Goal: Task Accomplishment & Management: Manage account settings

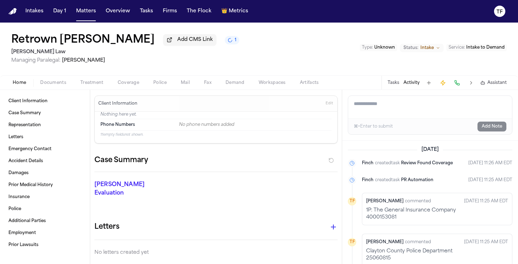
scroll to position [161, 0]
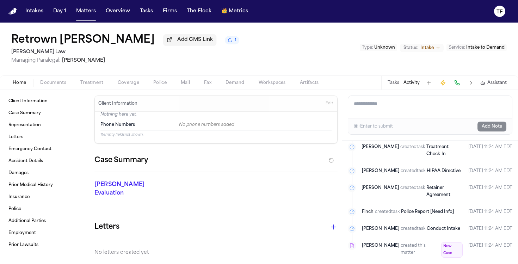
click at [101, 11] on div "Intakes Day 1 Matters Overview Tasks Firms The Flock 👑 Metrics" at bounding box center [137, 11] width 228 height 13
click at [80, 14] on button "Matters" at bounding box center [85, 11] width 25 height 13
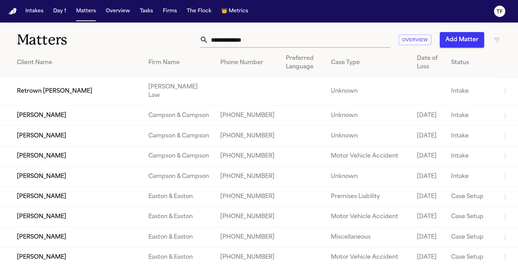
click at [281, 41] on input "text" at bounding box center [299, 39] width 182 height 15
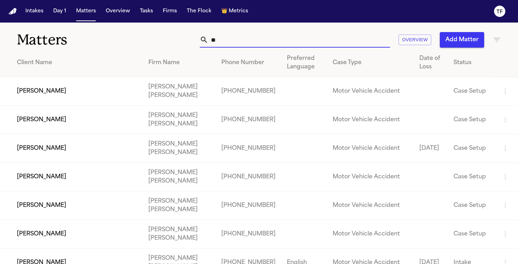
type input "*"
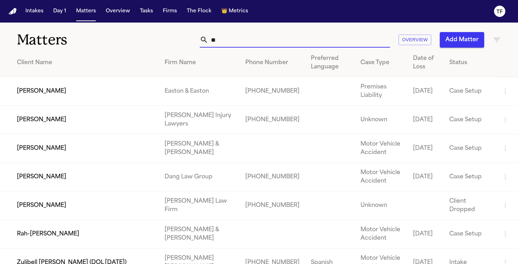
type input "*"
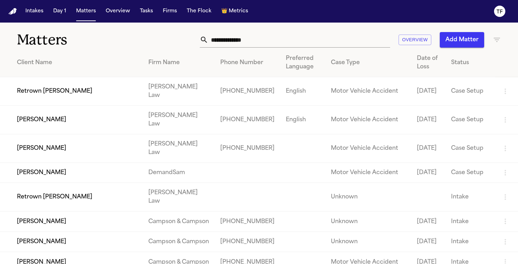
click at [256, 35] on input "text" at bounding box center [299, 39] width 182 height 15
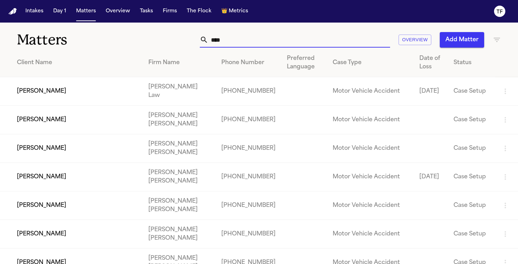
type input "****"
click at [143, 89] on td "[PERSON_NAME]" at bounding box center [71, 91] width 143 height 29
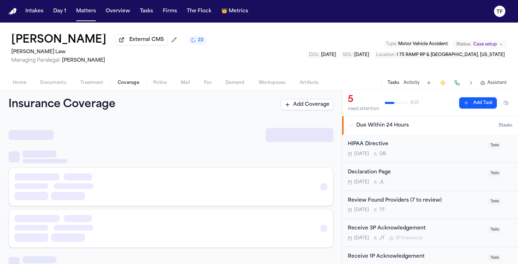
click at [132, 84] on span "Coverage" at bounding box center [128, 83] width 21 height 6
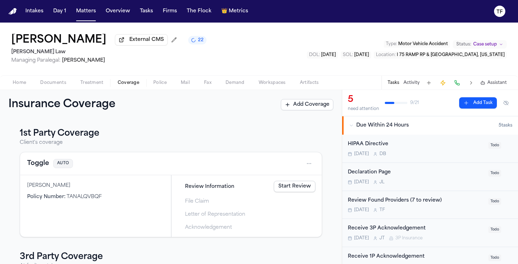
click at [99, 85] on span "Treatment" at bounding box center [91, 83] width 23 height 6
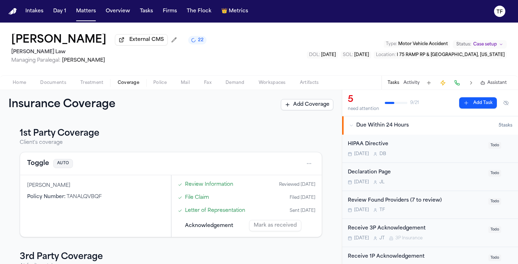
click at [119, 85] on span "Coverage" at bounding box center [128, 83] width 21 height 6
click at [156, 84] on span "Police" at bounding box center [159, 83] width 13 height 6
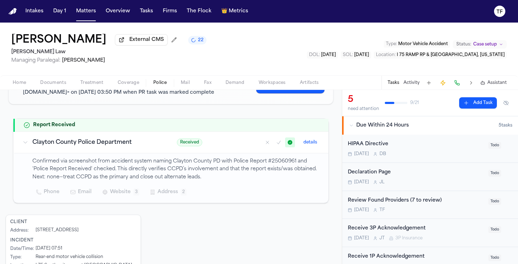
scroll to position [100, 0]
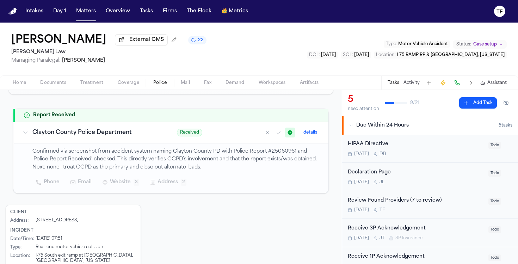
click at [101, 86] on span "Treatment" at bounding box center [91, 83] width 23 height 6
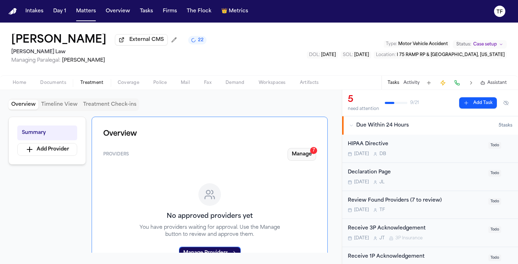
click at [310, 159] on button "Manage 7" at bounding box center [301, 154] width 29 height 13
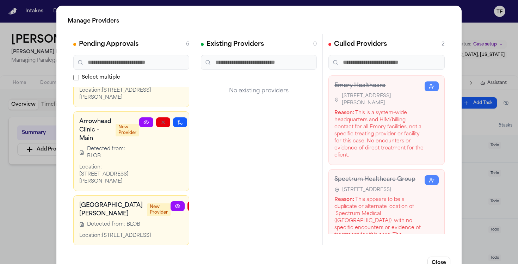
scroll to position [295, 0]
click at [175, 203] on icon at bounding box center [178, 206] width 6 height 6
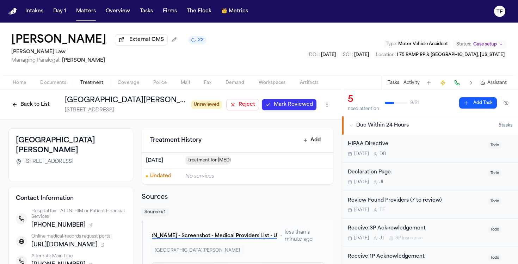
click at [284, 106] on span "Mark Reviewed" at bounding box center [293, 104] width 39 height 7
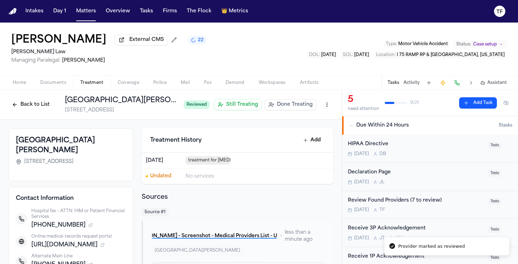
click at [291, 106] on span "Done Treating" at bounding box center [295, 104] width 36 height 7
click at [101, 86] on span "Treatment" at bounding box center [91, 83] width 23 height 6
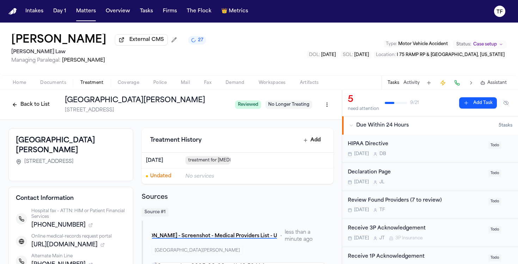
click at [146, 102] on h1 "[GEOGRAPHIC_DATA][PERSON_NAME]" at bounding box center [147, 100] width 164 height 10
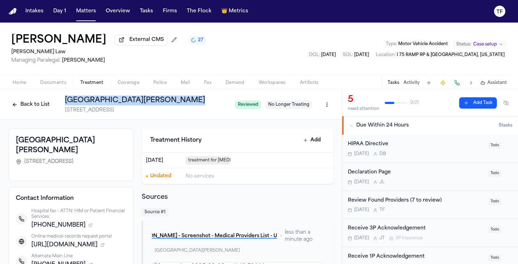
click at [146, 102] on h1 "[GEOGRAPHIC_DATA][PERSON_NAME]" at bounding box center [147, 100] width 164 height 10
copy h1 "[GEOGRAPHIC_DATA][PERSON_NAME]"
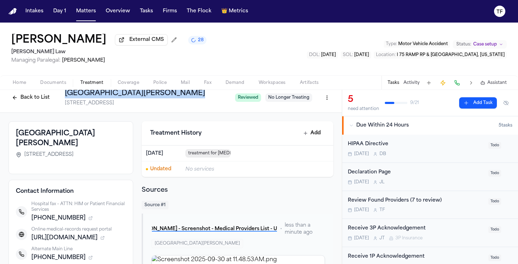
scroll to position [7, 0]
click at [27, 100] on button "Back to List" at bounding box center [30, 97] width 45 height 11
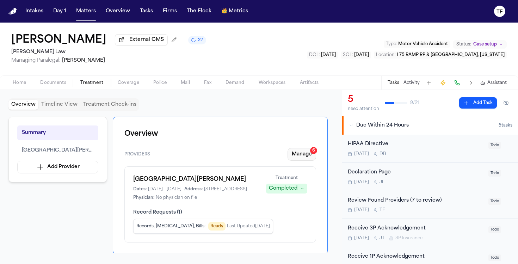
click at [295, 156] on button "Manage 6" at bounding box center [301, 154] width 29 height 13
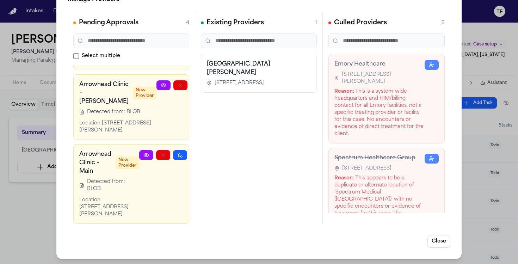
scroll to position [22, 0]
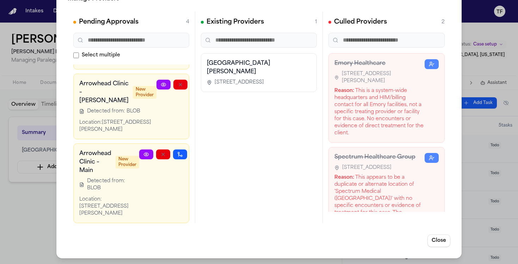
click at [46, 183] on div "Manage Providers Pending Approvals 4 Select multiple Spectrum Medical (Spectrum…" at bounding box center [259, 121] width 518 height 286
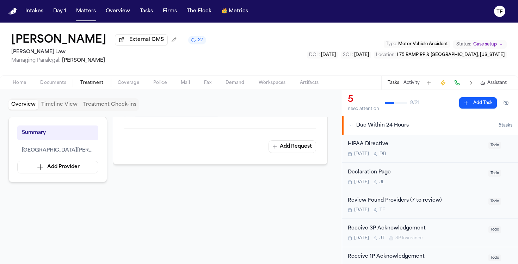
scroll to position [399, 0]
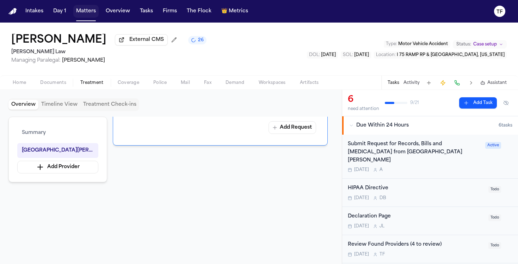
click at [90, 13] on button "Matters" at bounding box center [85, 11] width 25 height 13
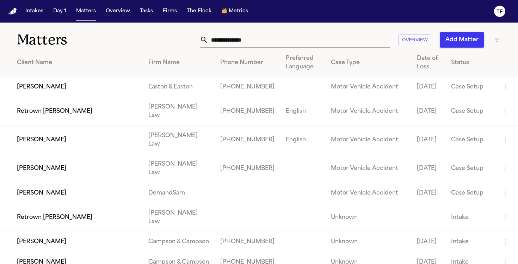
click at [241, 36] on input "text" at bounding box center [299, 39] width 182 height 15
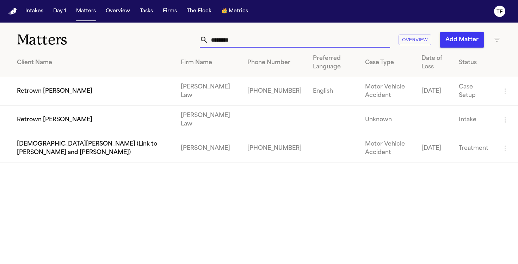
type input "*******"
click at [175, 84] on td "[PERSON_NAME] Law" at bounding box center [208, 91] width 67 height 29
click at [146, 87] on td "Retrown [PERSON_NAME]" at bounding box center [87, 91] width 175 height 29
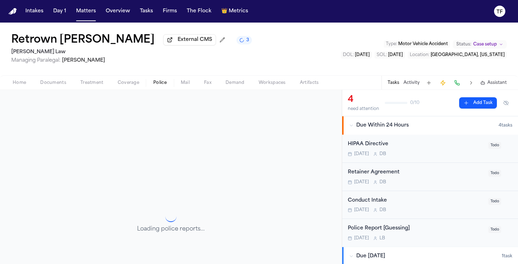
click at [150, 84] on button "Police" at bounding box center [159, 83] width 27 height 8
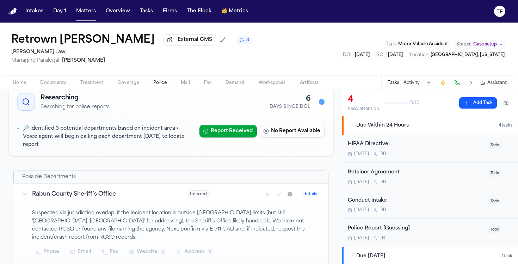
scroll to position [39, 0]
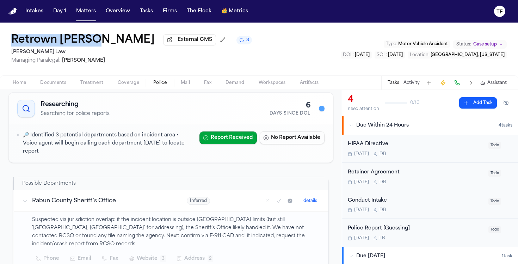
drag, startPoint x: 95, startPoint y: 42, endPoint x: 0, endPoint y: 40, distance: 95.5
click at [0, 40] on div "Retrown Burley External CMS 3 Angell Law Managing Paralegal: Thea Feeney Type :…" at bounding box center [259, 49] width 518 height 53
copy h1 "Retrown [PERSON_NAME]"
click at [129, 87] on button "Coverage" at bounding box center [129, 83] width 36 height 8
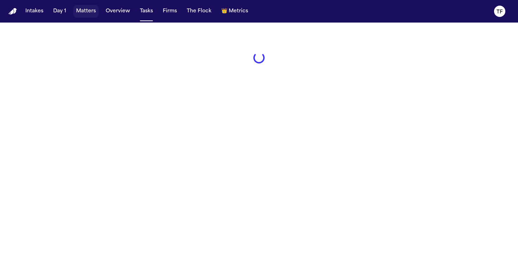
click at [88, 14] on button "Matters" at bounding box center [85, 11] width 25 height 13
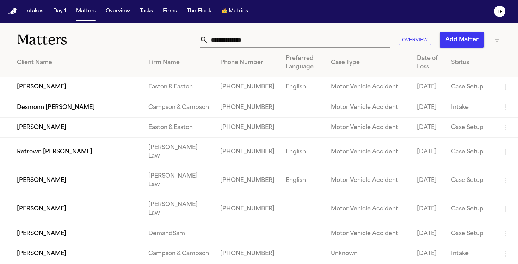
click at [237, 38] on input "text" at bounding box center [299, 39] width 182 height 15
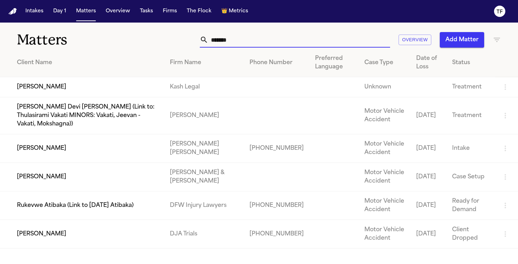
type input "*******"
click at [105, 90] on td "[PERSON_NAME]" at bounding box center [82, 87] width 164 height 20
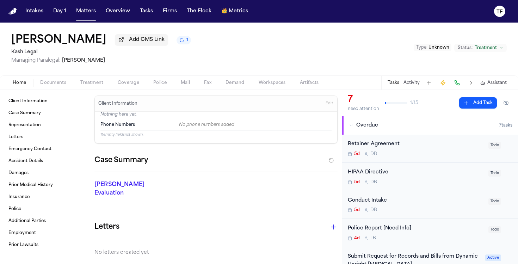
click at [159, 82] on span "Police" at bounding box center [159, 83] width 13 height 6
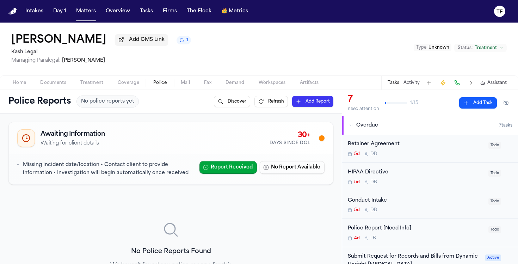
click at [54, 86] on span "Documents" at bounding box center [53, 83] width 26 height 6
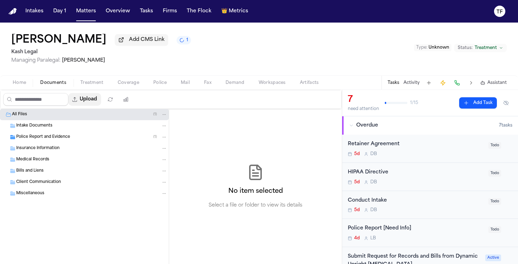
click at [94, 105] on button "Upload" at bounding box center [84, 99] width 33 height 13
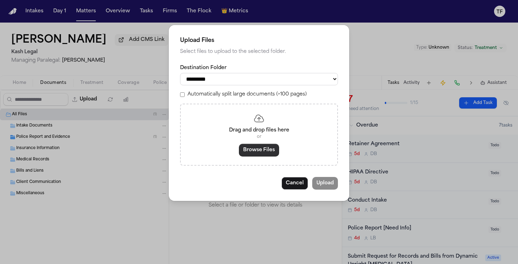
click at [248, 152] on button "Browse Files" at bounding box center [259, 150] width 40 height 13
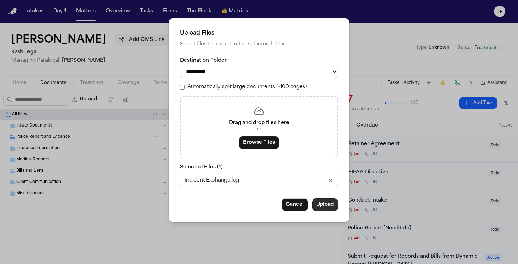
click at [319, 204] on button "Upload" at bounding box center [325, 204] width 26 height 13
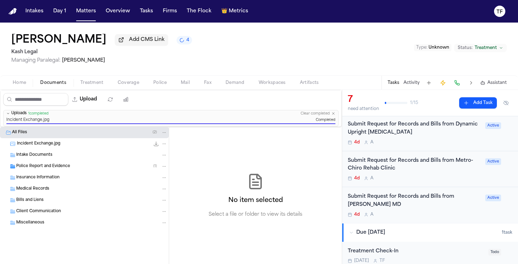
scroll to position [144, 0]
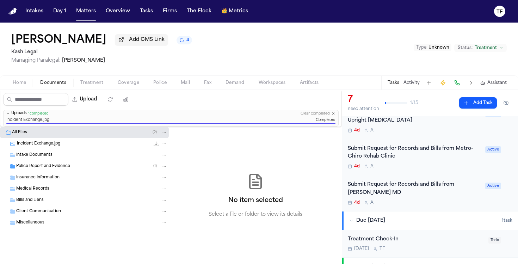
click at [387, 193] on div "Submit Request for Records and Bills from Daniel Ganjian MD" at bounding box center [414, 189] width 133 height 16
